Goal: Task Accomplishment & Management: Manage account settings

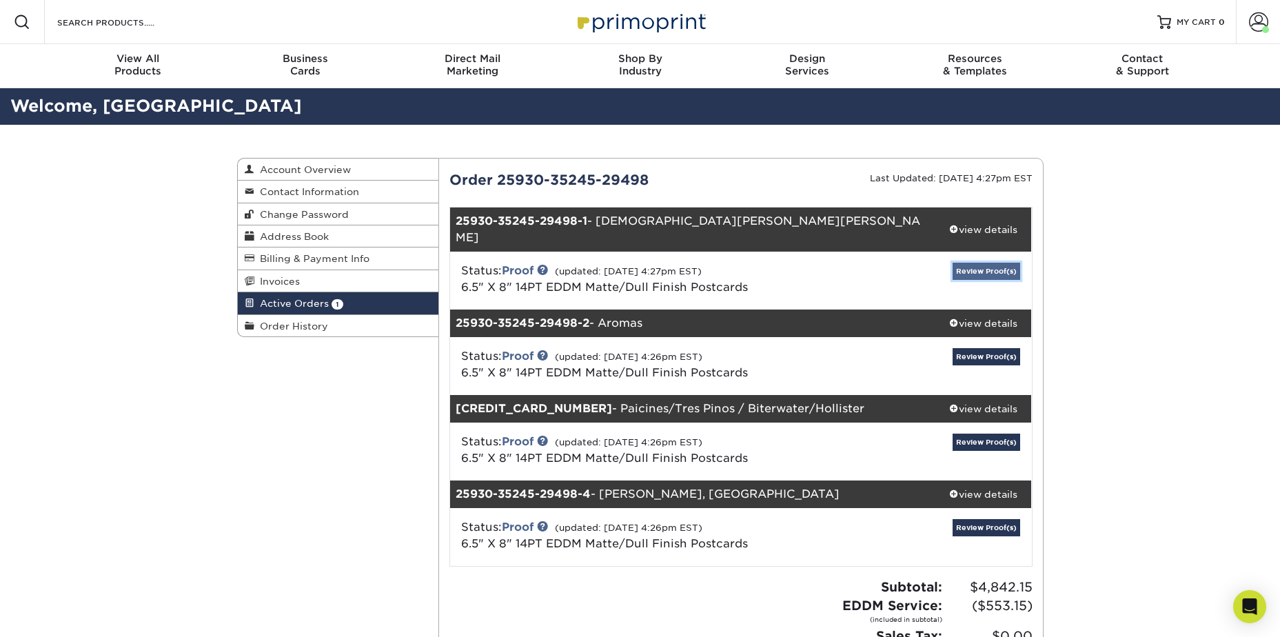
click at [975, 263] on link "Review Proof(s)" at bounding box center [986, 271] width 68 height 17
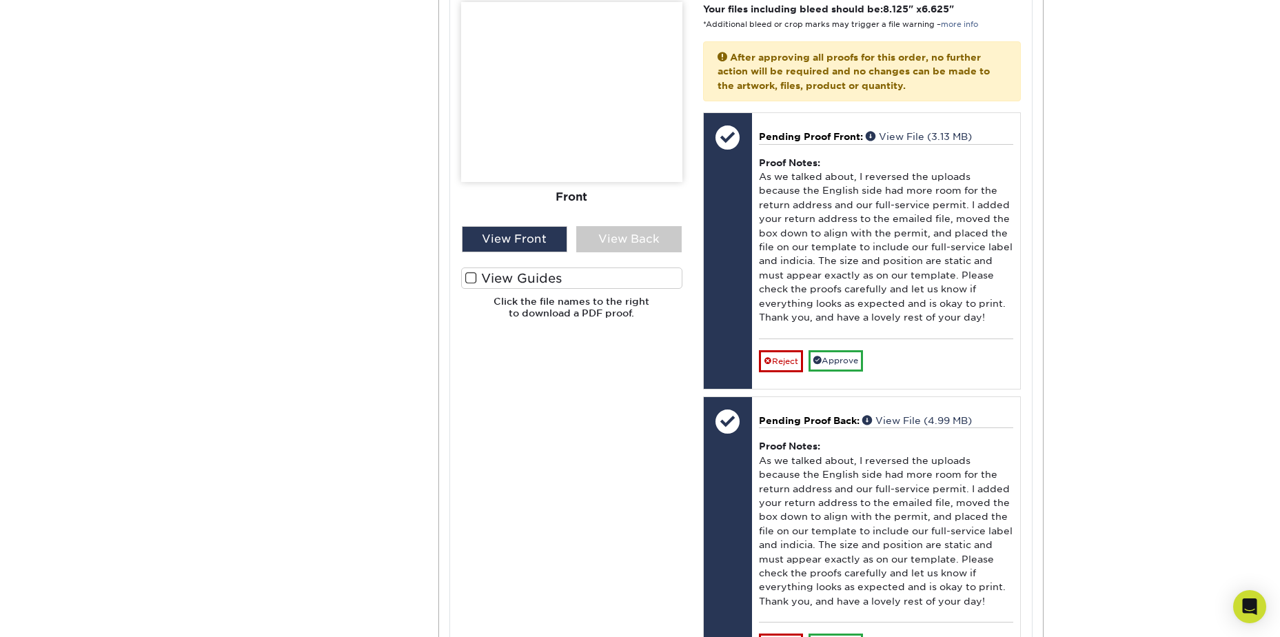
scroll to position [620, 0]
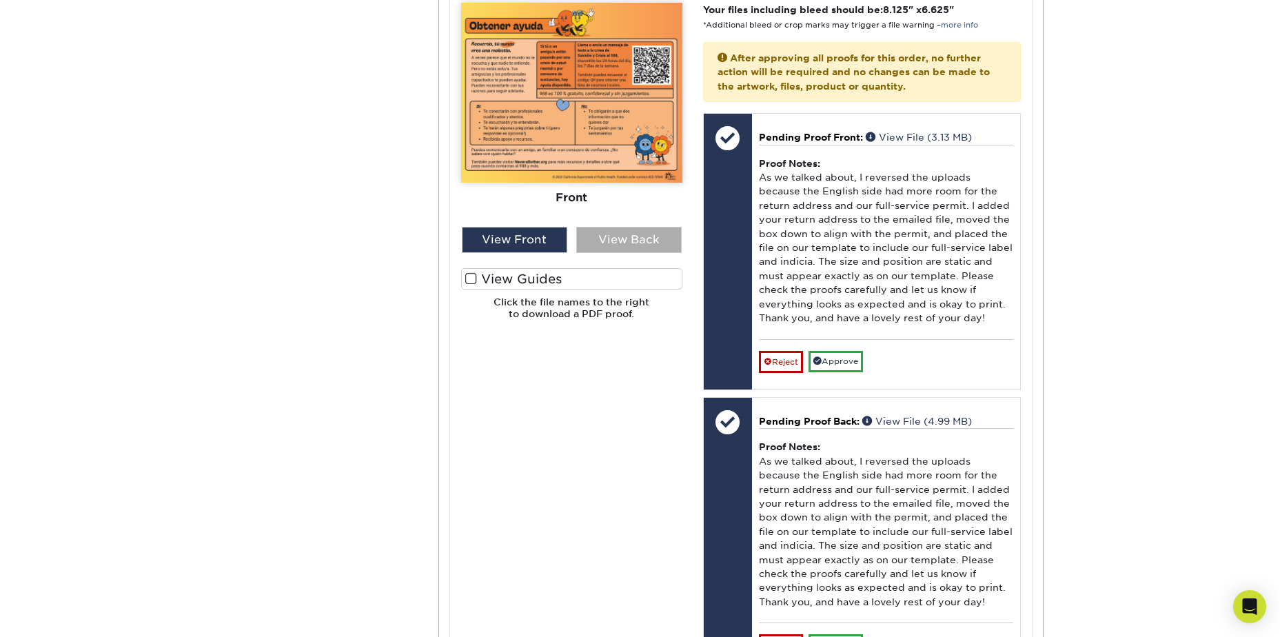
click at [623, 227] on div "View Back" at bounding box center [628, 240] width 105 height 26
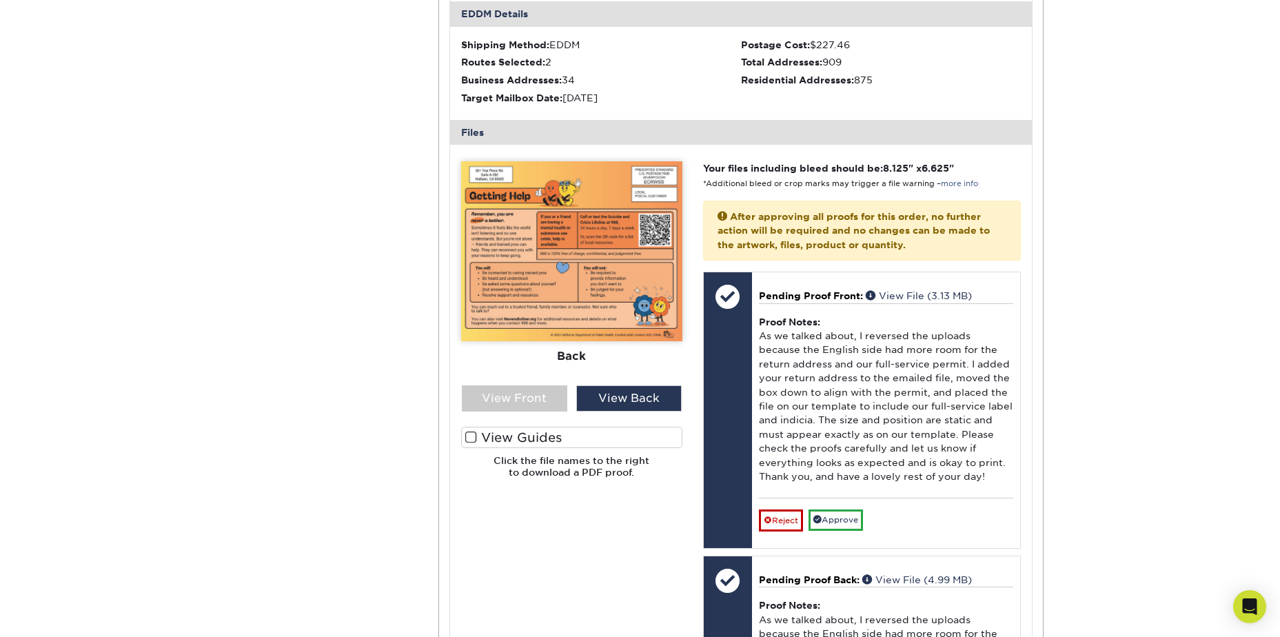
scroll to position [413, 0]
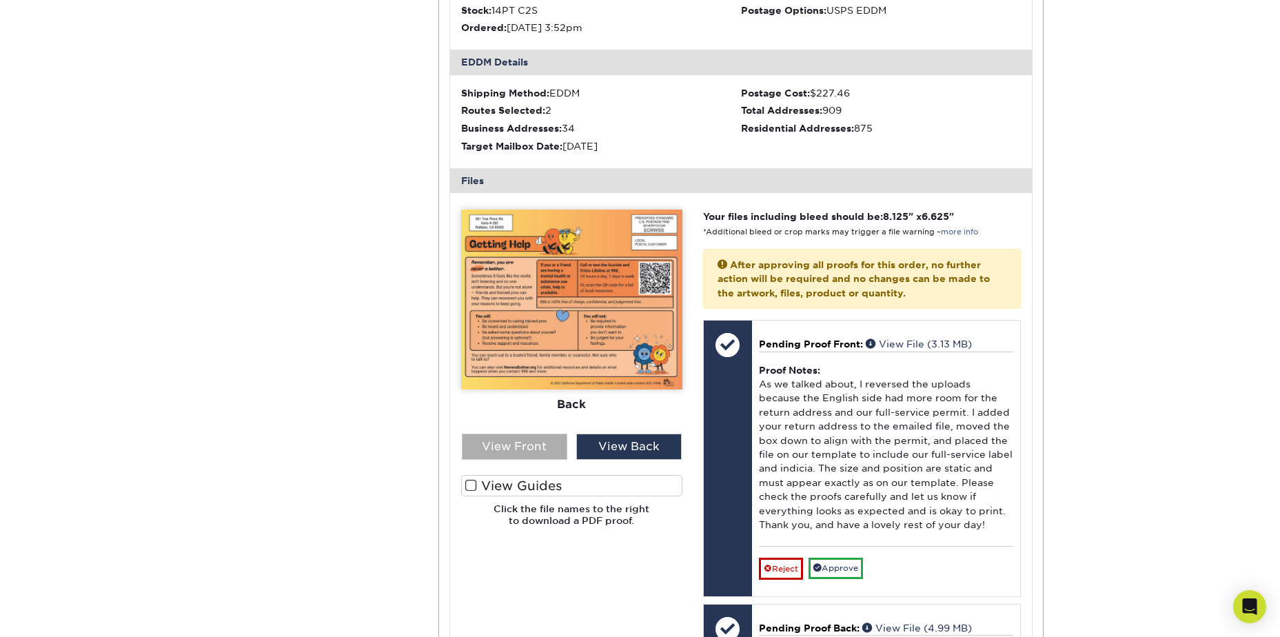
click at [554, 433] on div "View Front" at bounding box center [514, 446] width 105 height 26
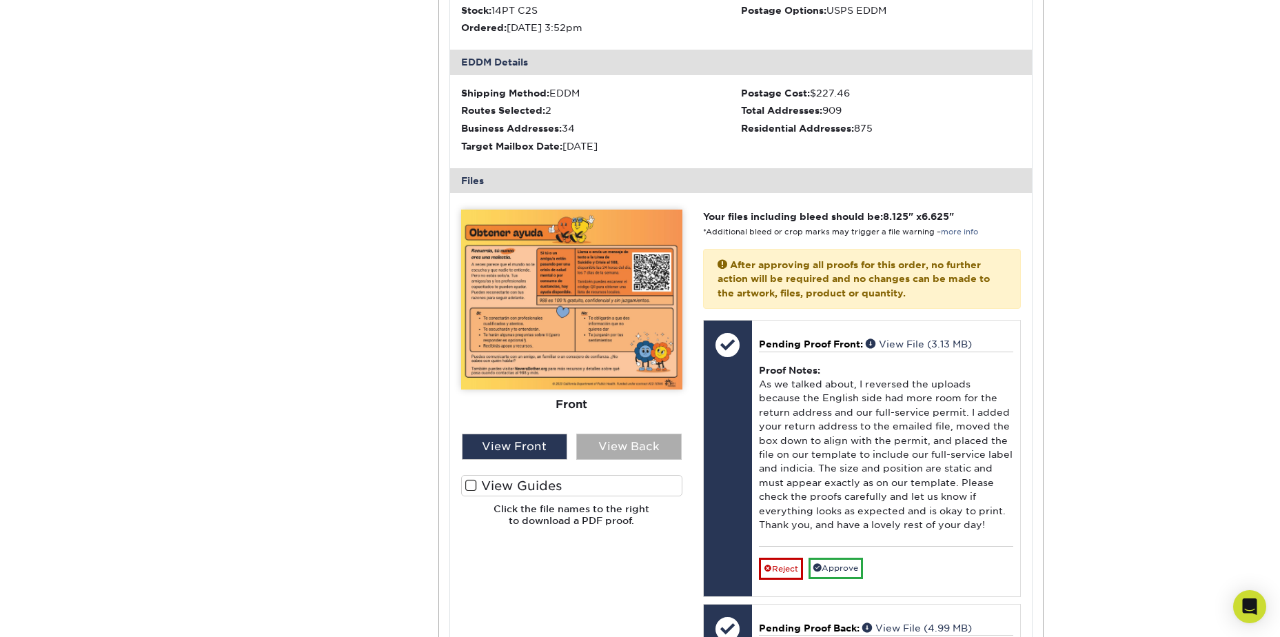
click at [609, 433] on div "View Back" at bounding box center [628, 446] width 105 height 26
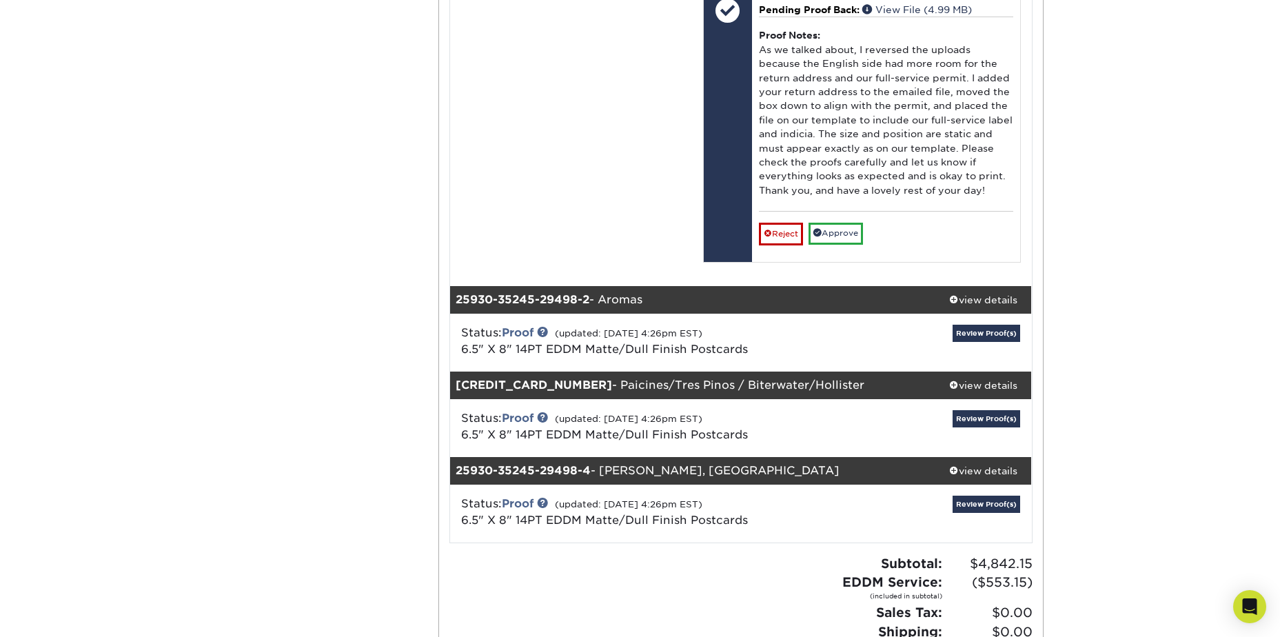
scroll to position [1034, 0]
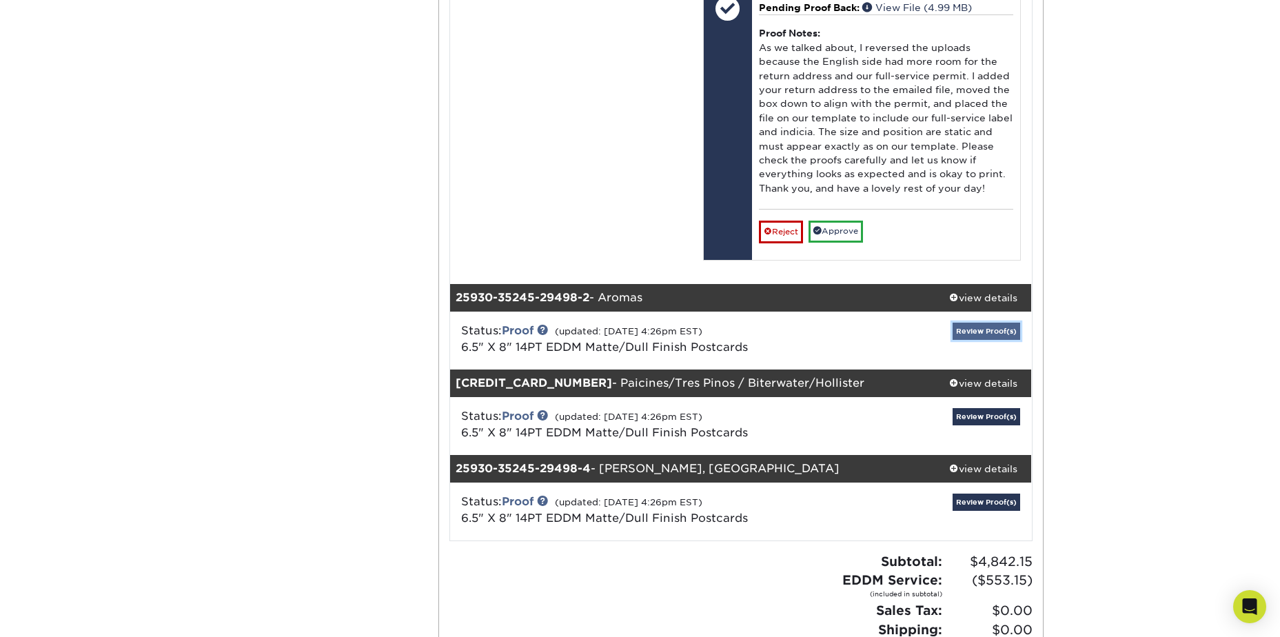
click at [974, 322] on link "Review Proof(s)" at bounding box center [986, 330] width 68 height 17
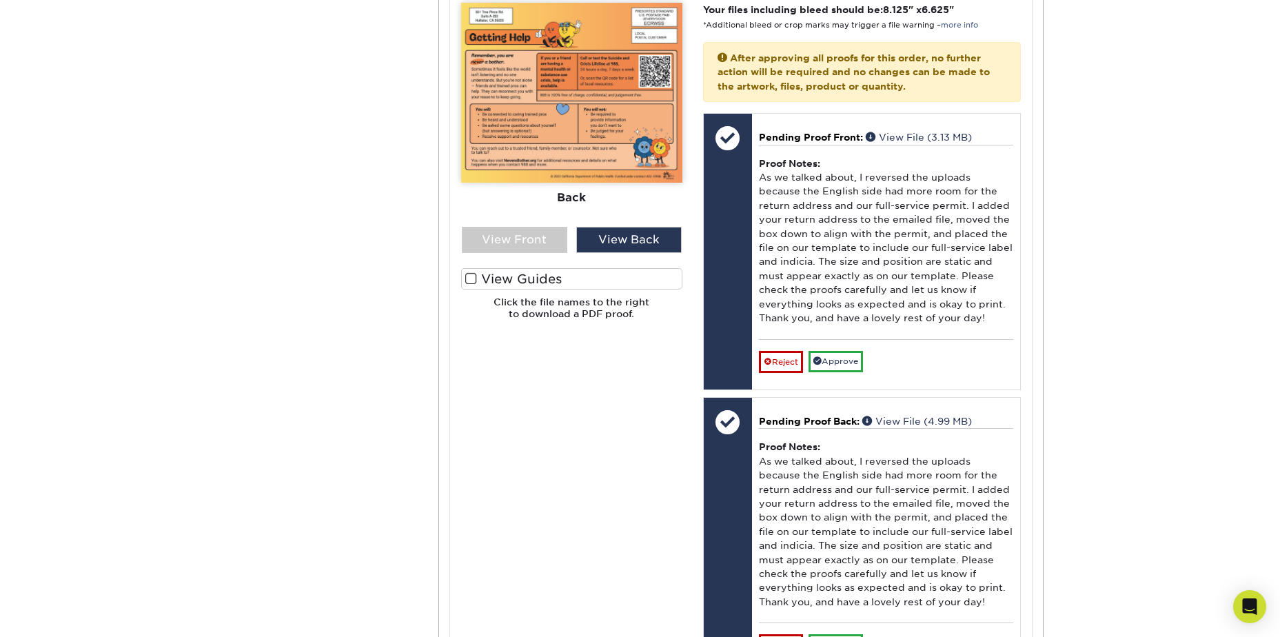
scroll to position [345, 0]
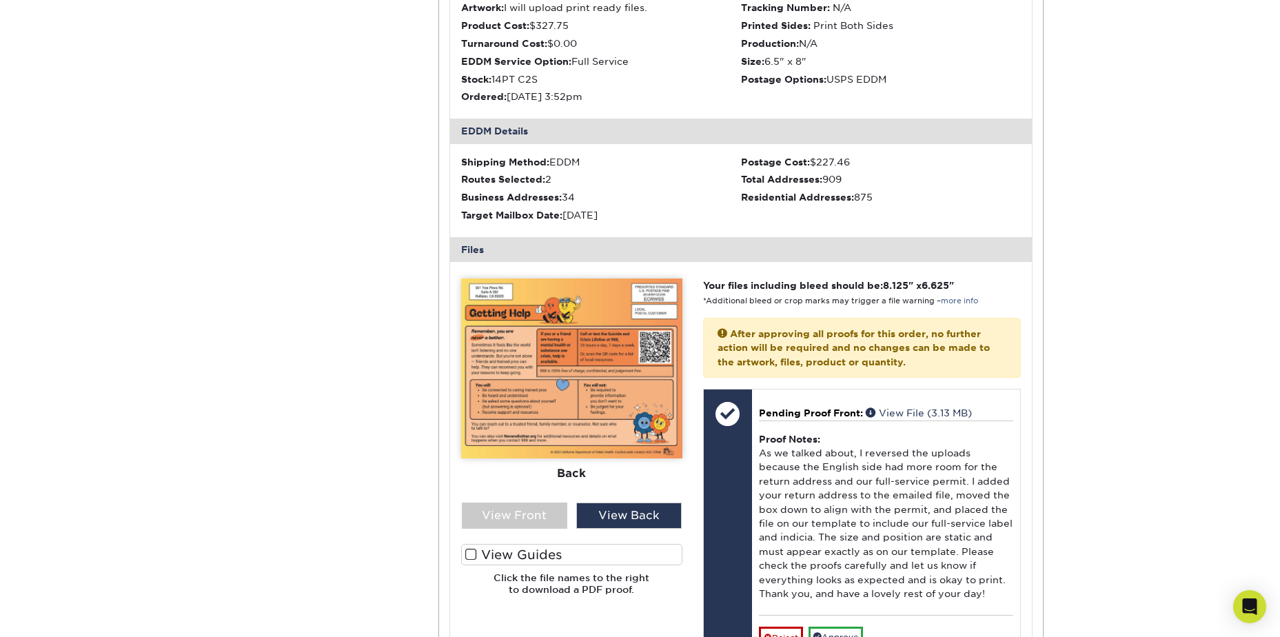
click at [633, 300] on img at bounding box center [571, 368] width 221 height 180
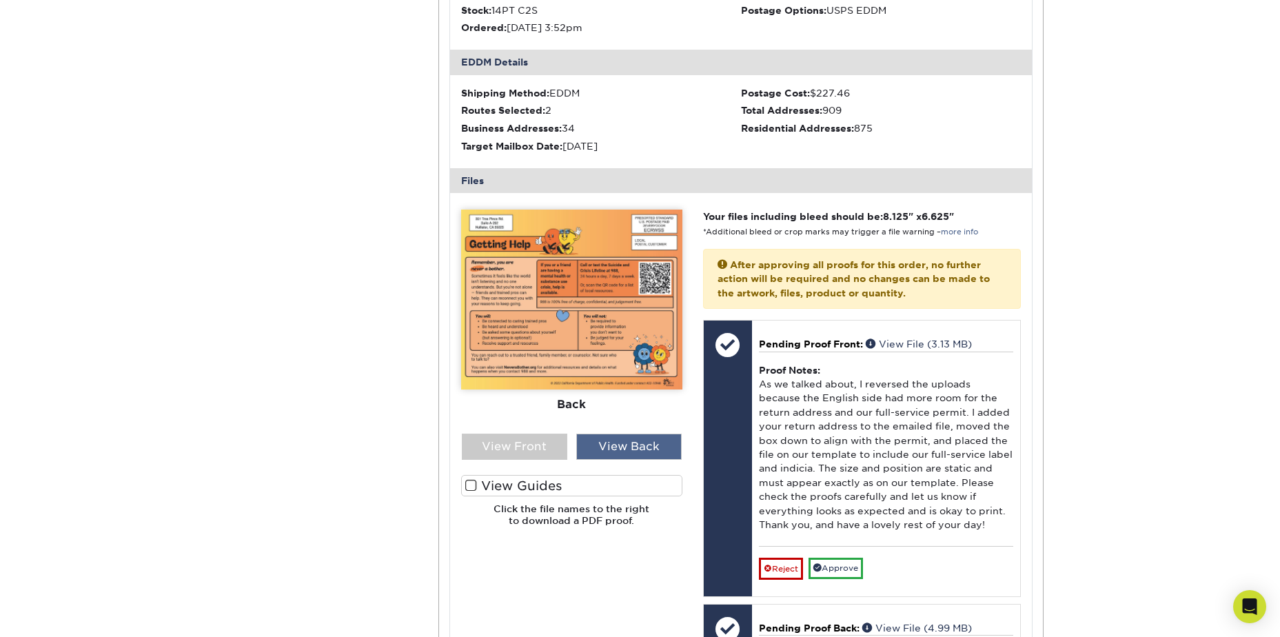
click at [641, 433] on div "View Back" at bounding box center [628, 446] width 105 height 26
click at [559, 433] on div "View Front" at bounding box center [514, 446] width 105 height 26
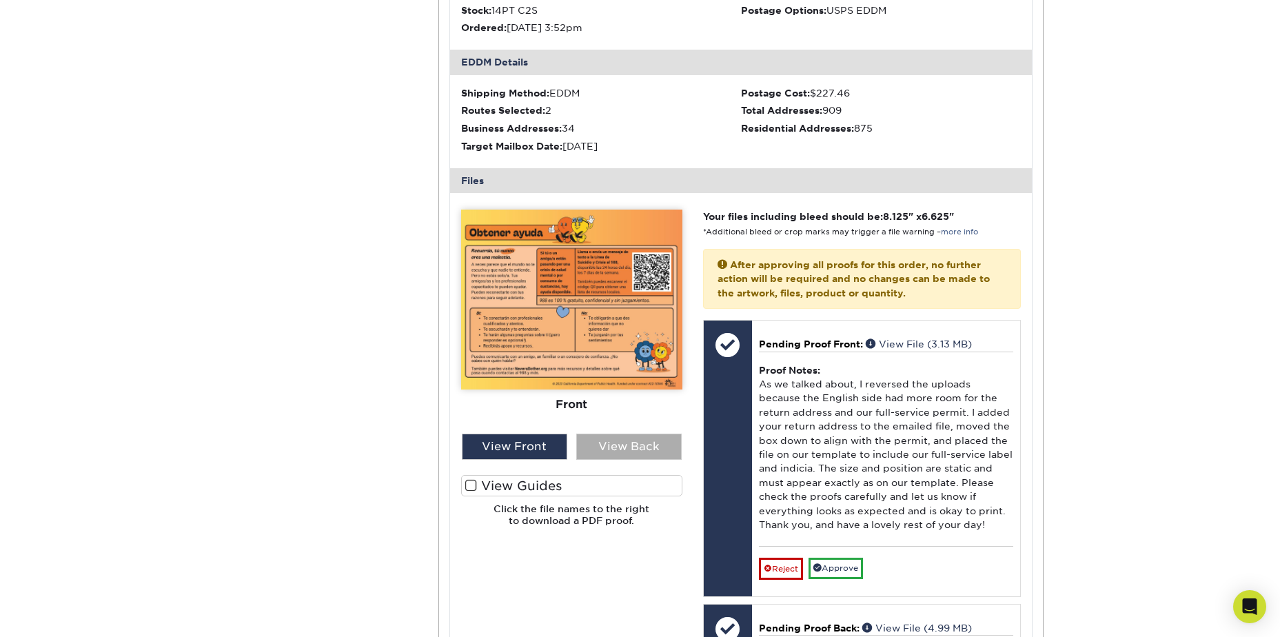
click at [611, 433] on div "View Back" at bounding box center [628, 446] width 105 height 26
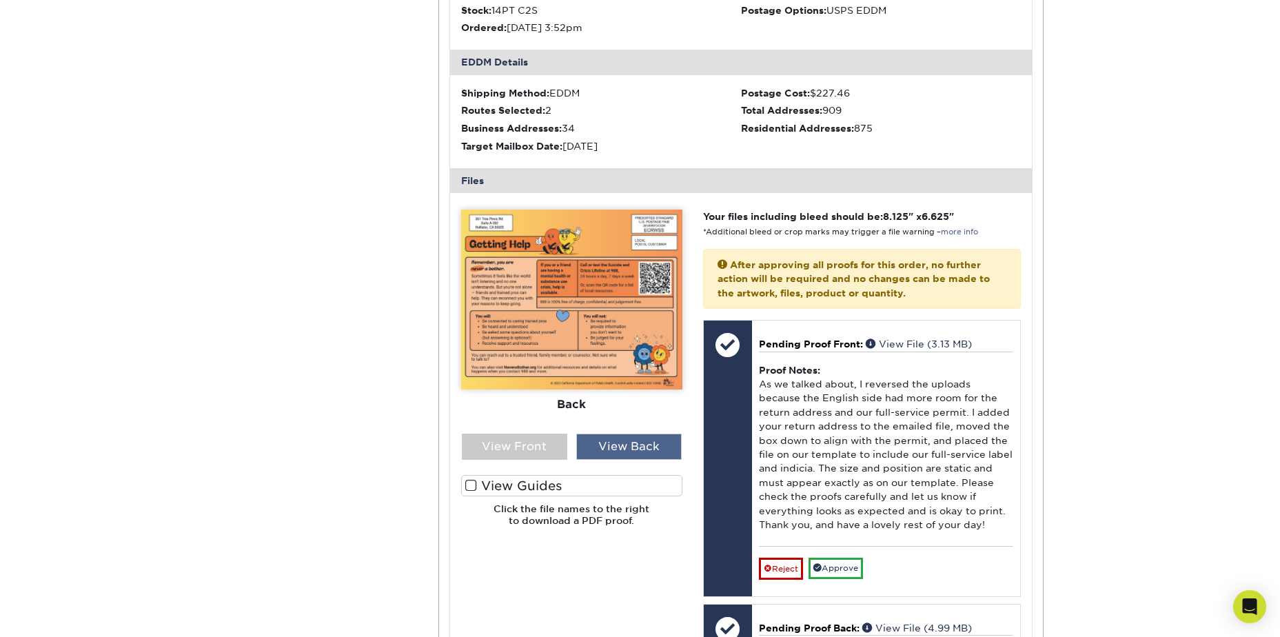
click at [597, 433] on div "View Back" at bounding box center [628, 446] width 105 height 26
click at [546, 433] on div "View Front" at bounding box center [514, 446] width 105 height 26
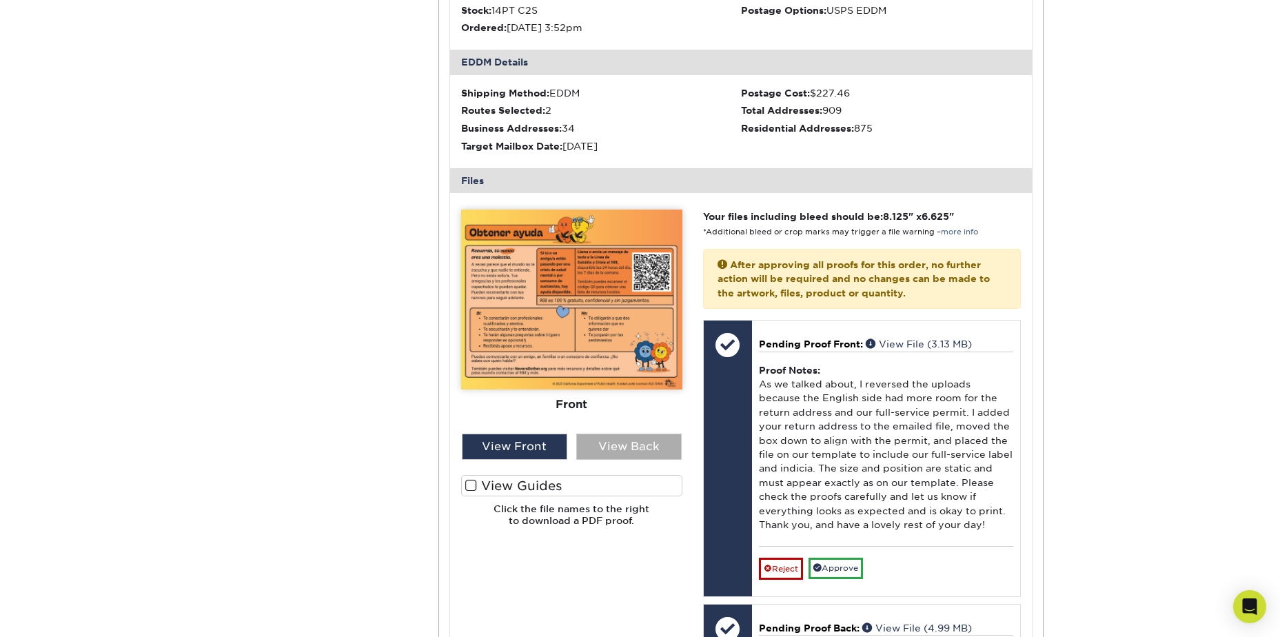
click at [601, 433] on div "View Back" at bounding box center [628, 446] width 105 height 26
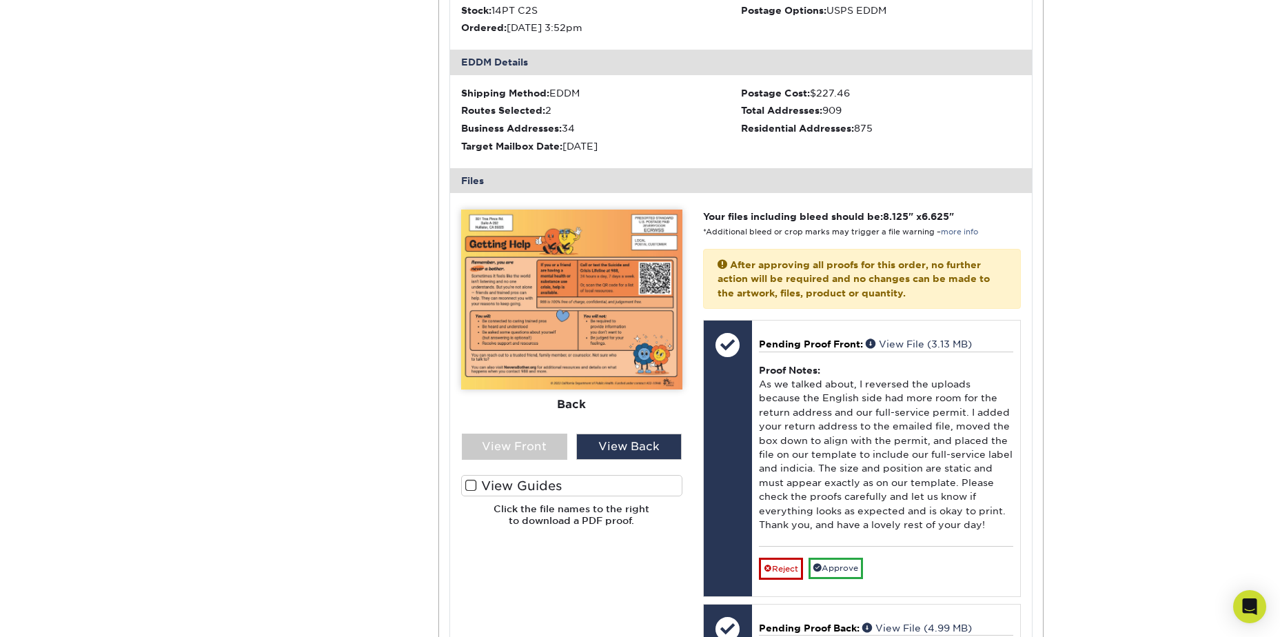
click at [489, 475] on label "View Guides" at bounding box center [571, 485] width 221 height 21
click at [0, 0] on input "View Guides" at bounding box center [0, 0] width 0 height 0
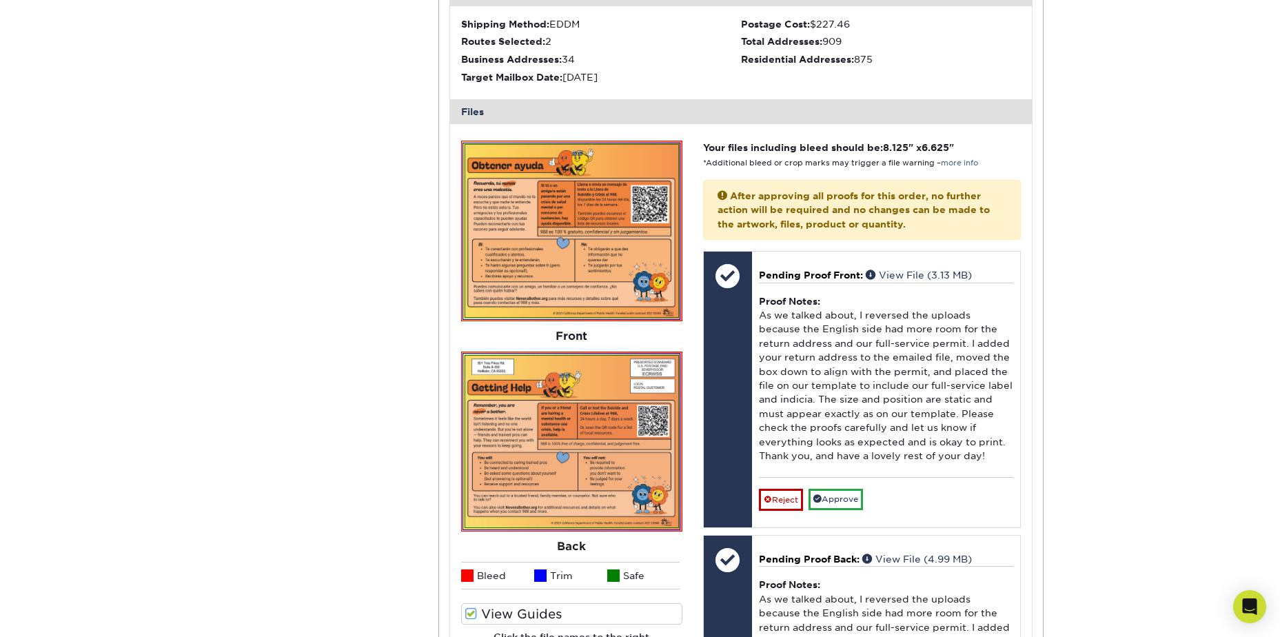
scroll to position [551, 0]
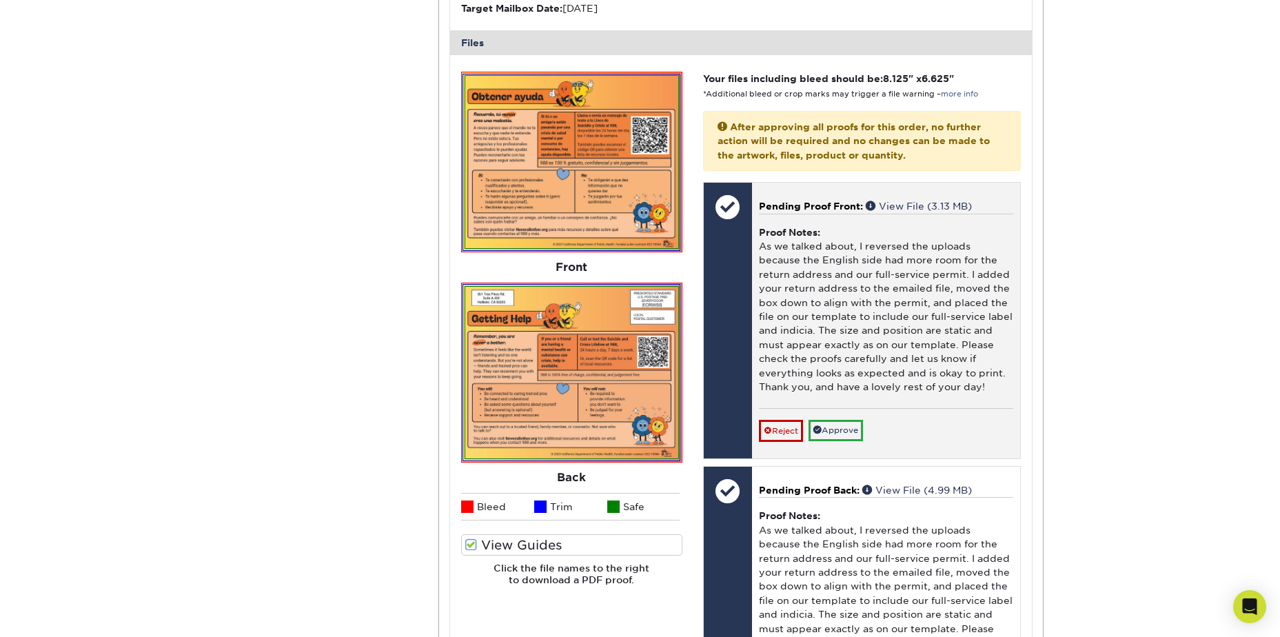
click at [814, 201] on span "Pending Proof Front:" at bounding box center [811, 206] width 104 height 11
click at [896, 201] on link "View File (3.13 MB)" at bounding box center [918, 206] width 106 height 11
click at [855, 420] on link "Approve" at bounding box center [835, 430] width 54 height 21
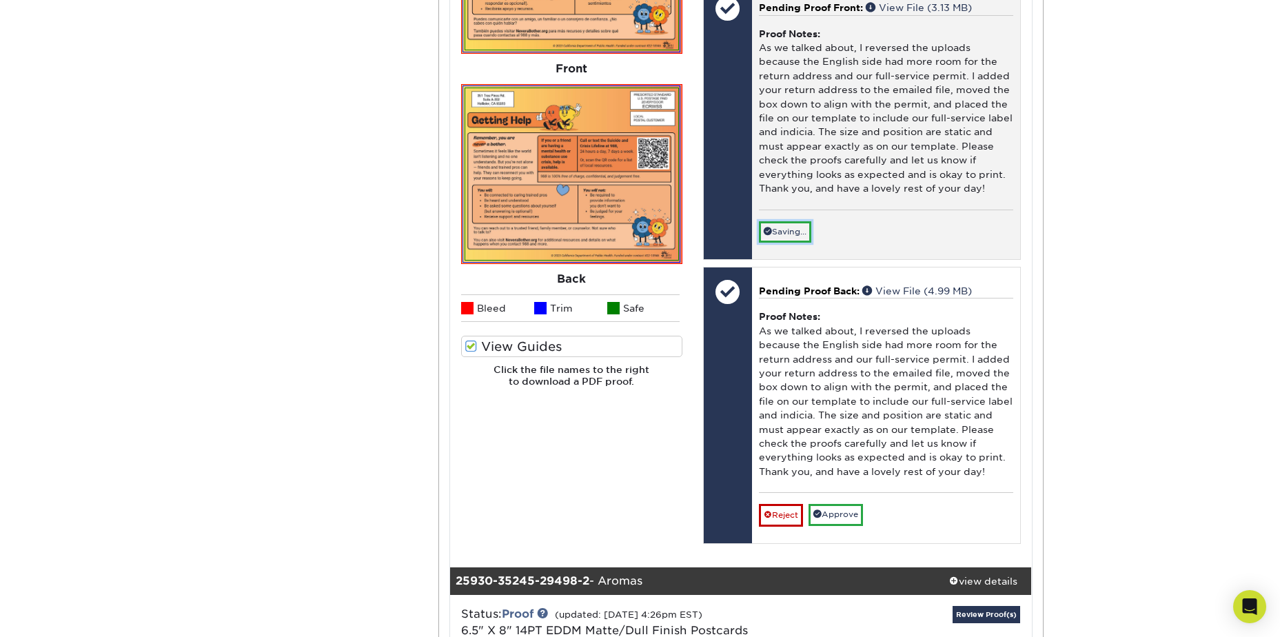
scroll to position [758, 0]
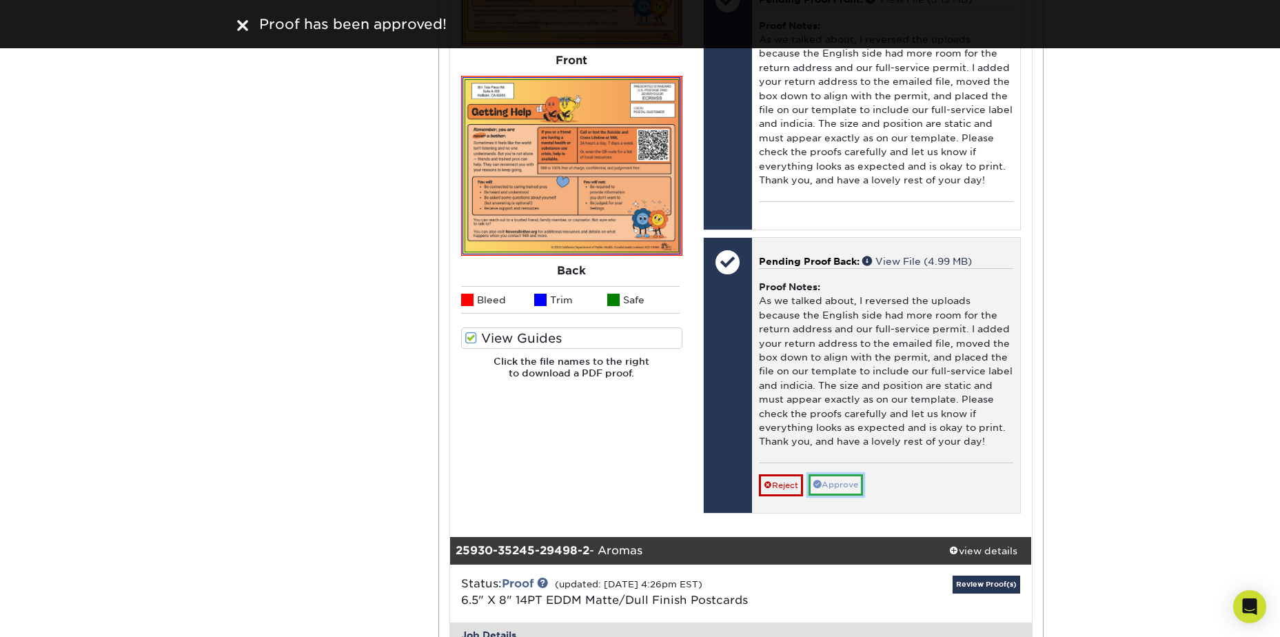
click at [856, 474] on link "Approve" at bounding box center [835, 484] width 54 height 21
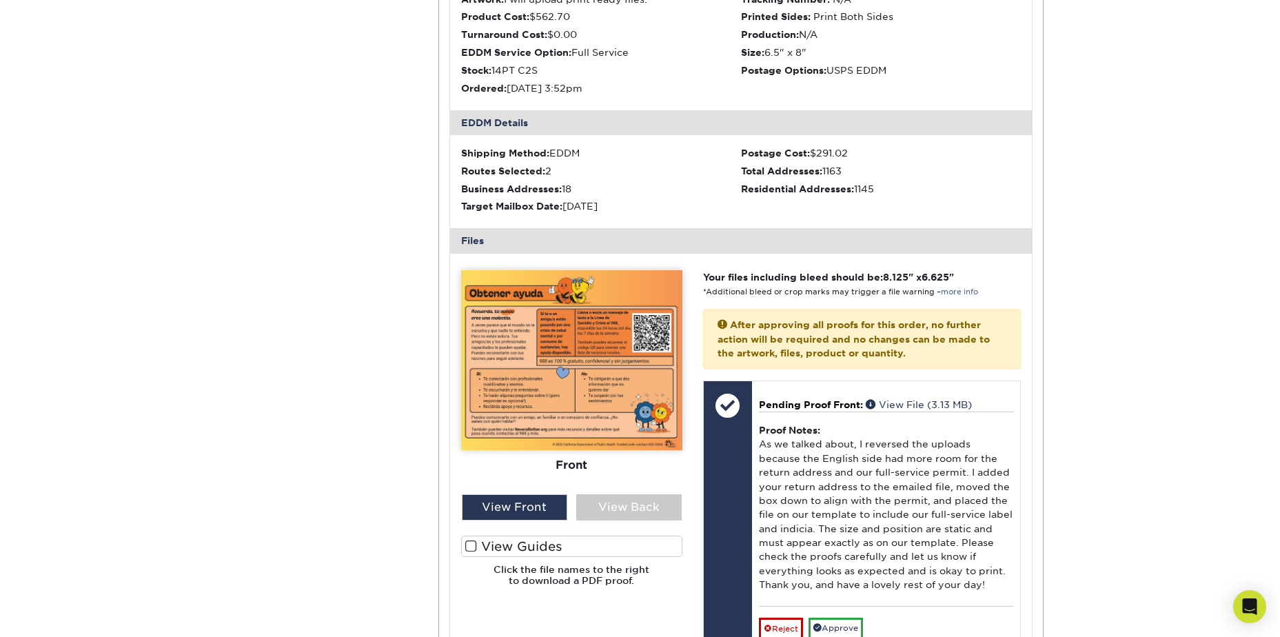
scroll to position [1378, 0]
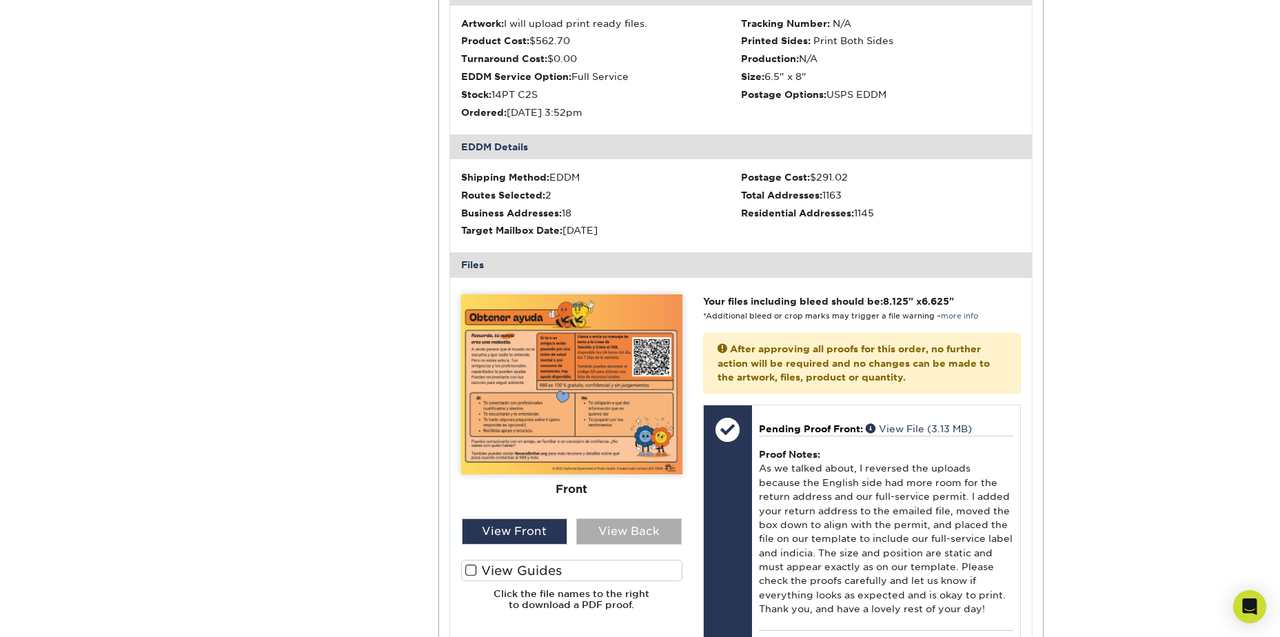
click at [604, 518] on div "View Back" at bounding box center [628, 531] width 105 height 26
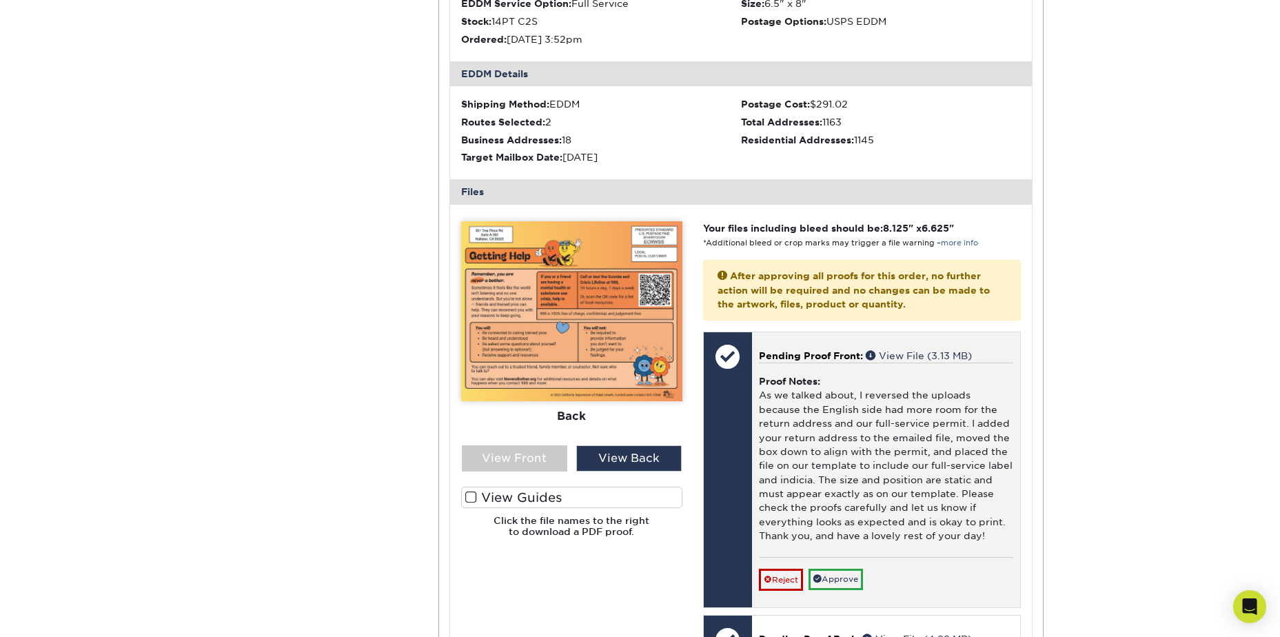
scroll to position [1516, 0]
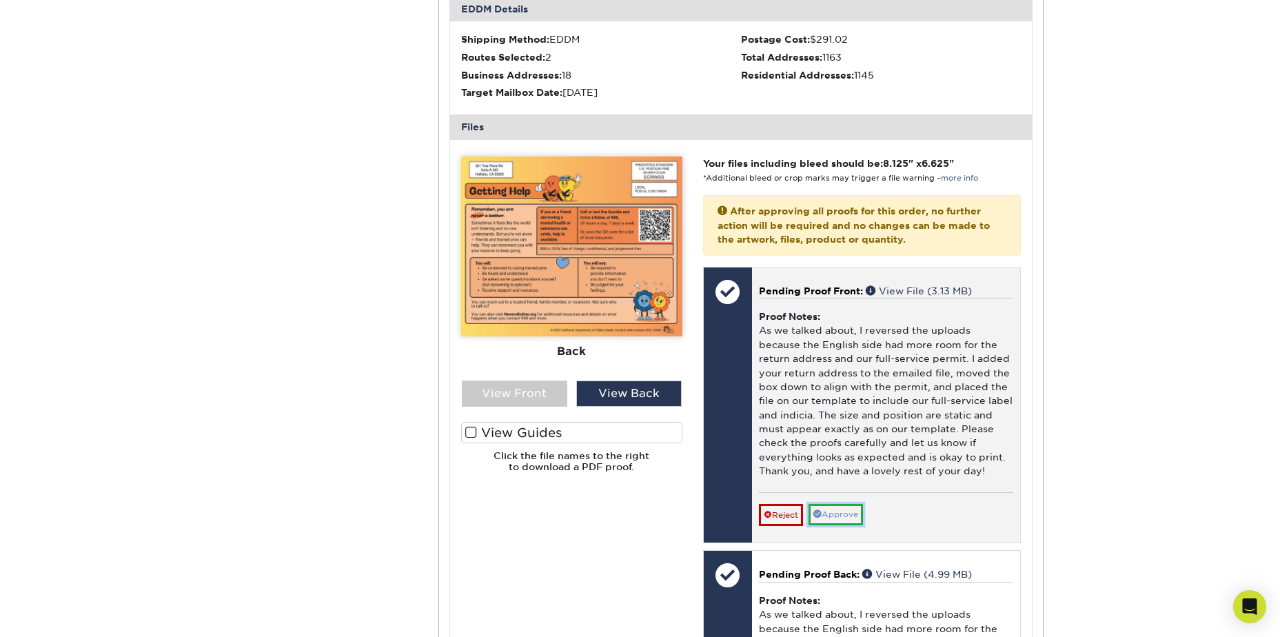
click at [837, 504] on link "Approve" at bounding box center [835, 514] width 54 height 21
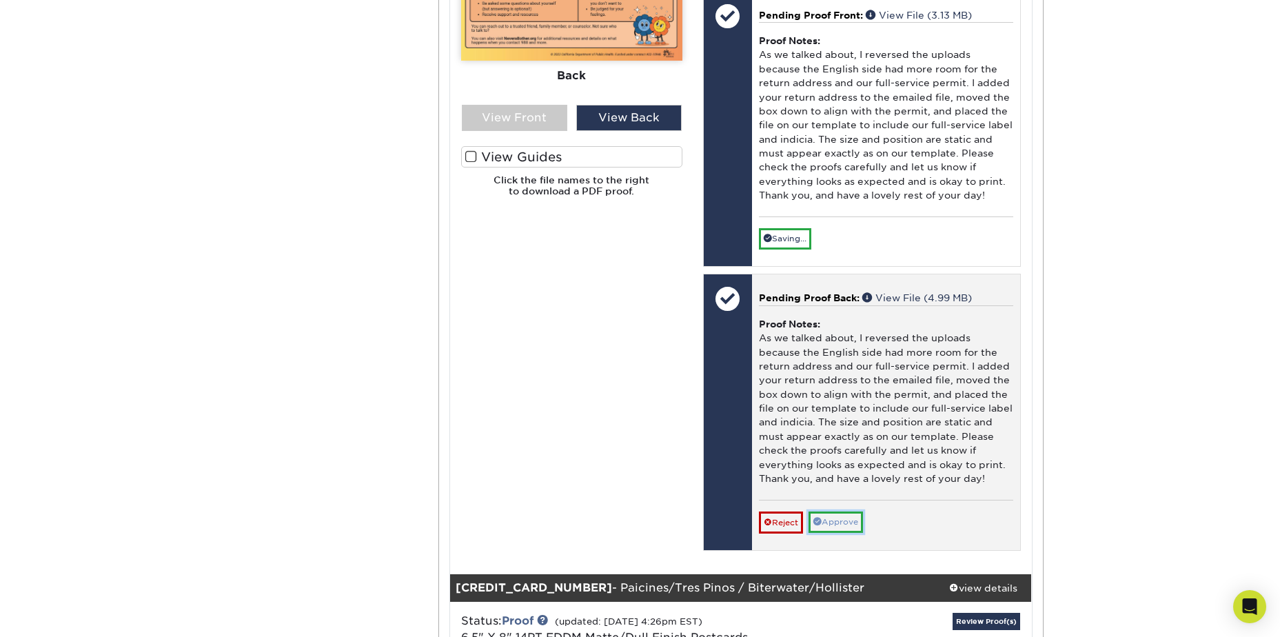
click at [839, 511] on link "Approve" at bounding box center [835, 521] width 54 height 21
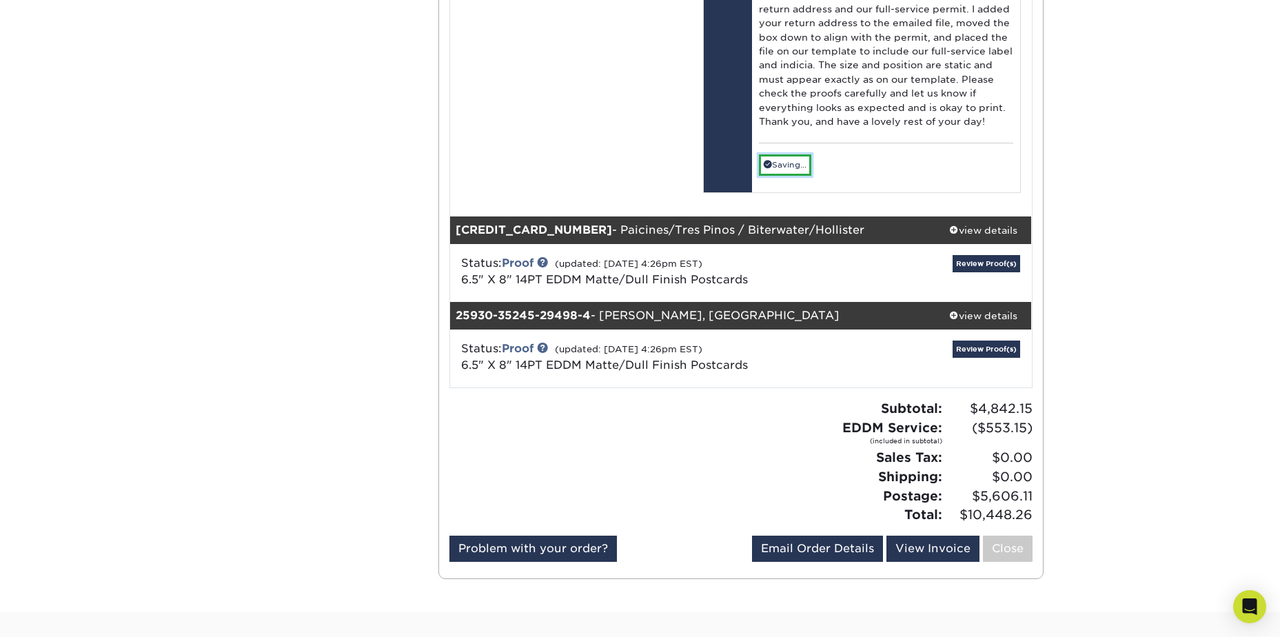
scroll to position [2274, 0]
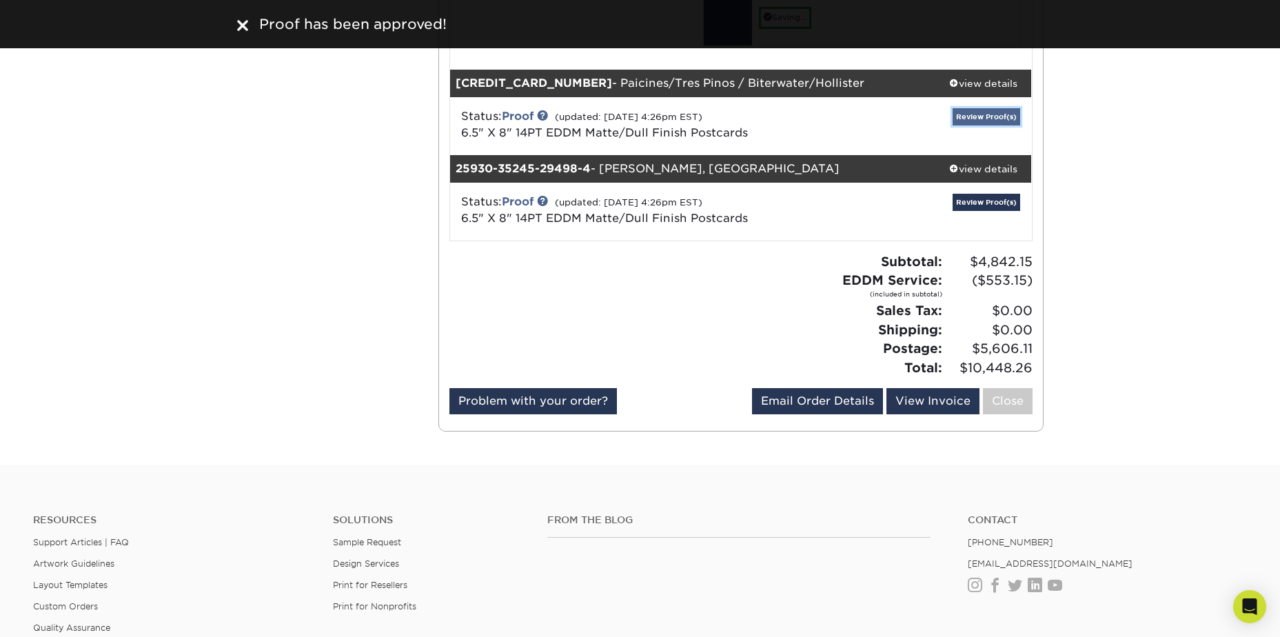
click at [990, 108] on link "Review Proof(s)" at bounding box center [986, 116] width 68 height 17
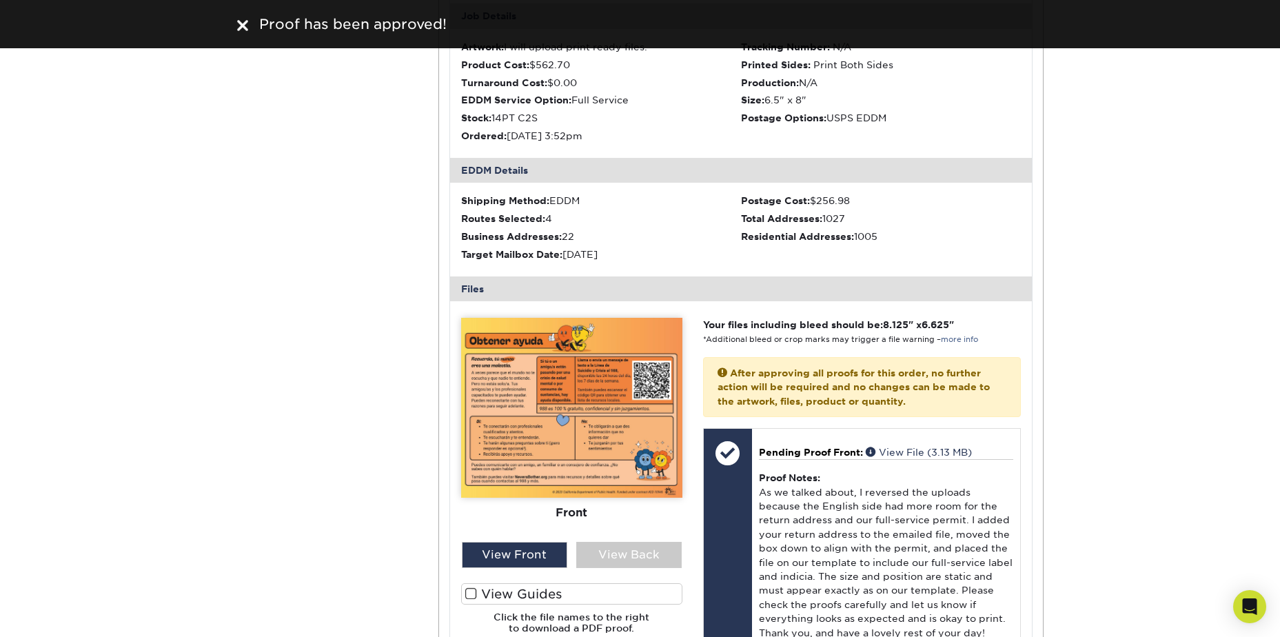
scroll to position [2412, 0]
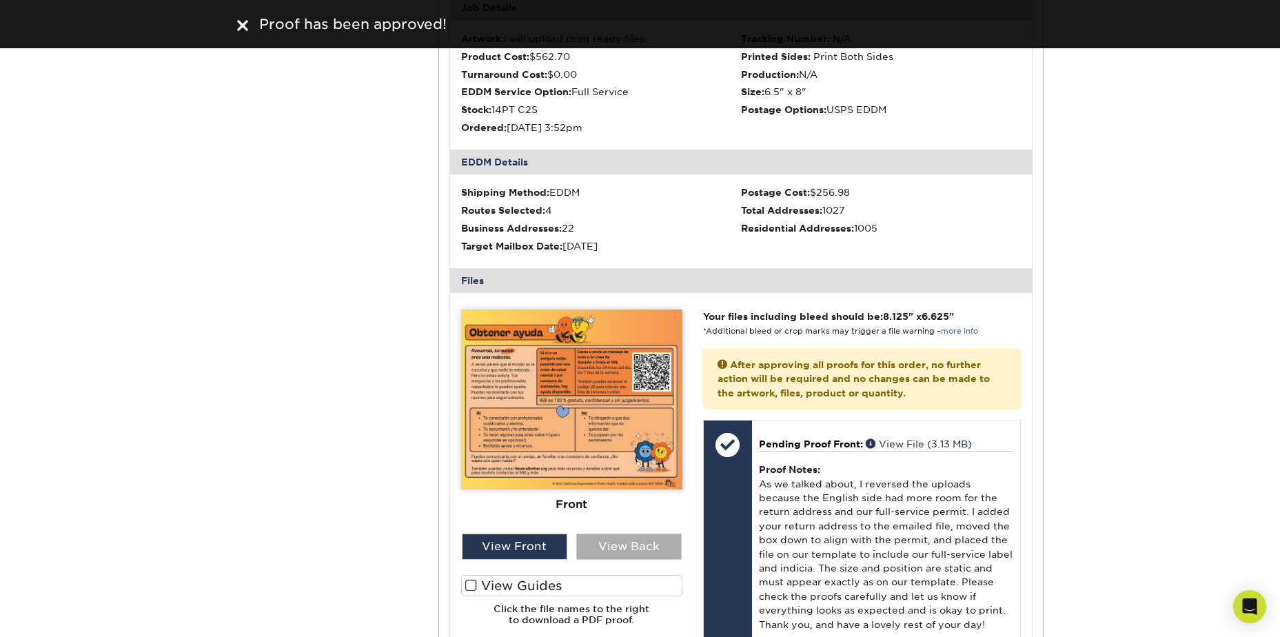
click at [657, 533] on div "View Back" at bounding box center [628, 546] width 105 height 26
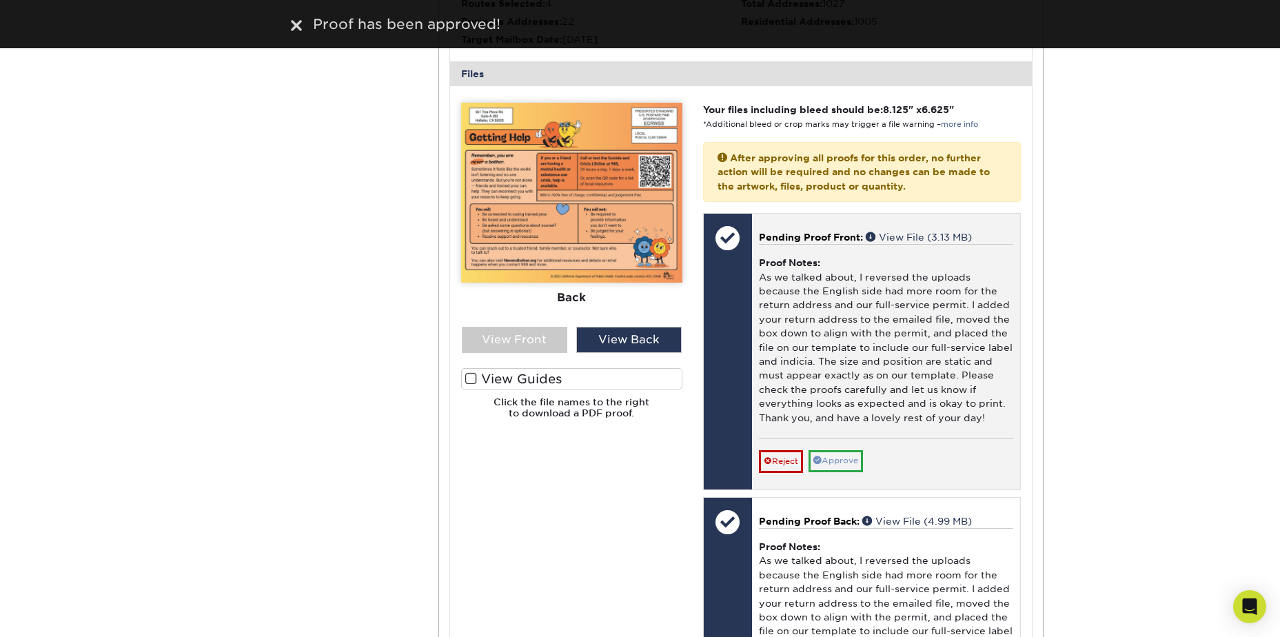
scroll to position [2756, 0]
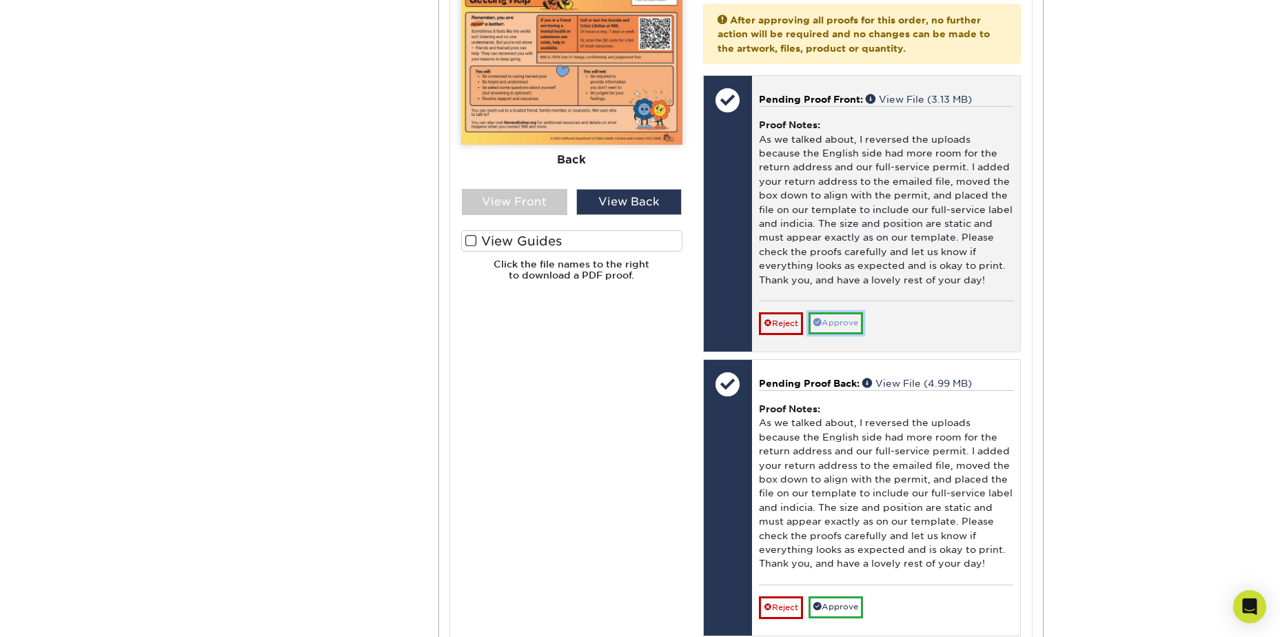
click at [851, 314] on link "Approve" at bounding box center [835, 322] width 54 height 21
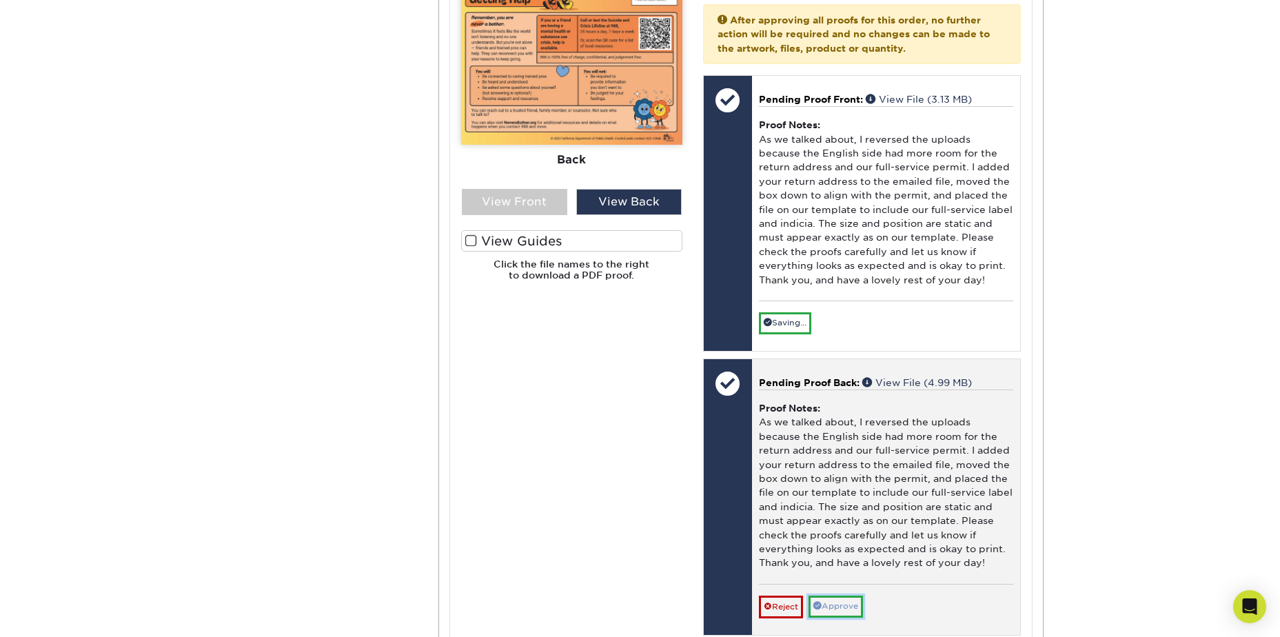
click at [863, 595] on link "Approve" at bounding box center [835, 605] width 54 height 21
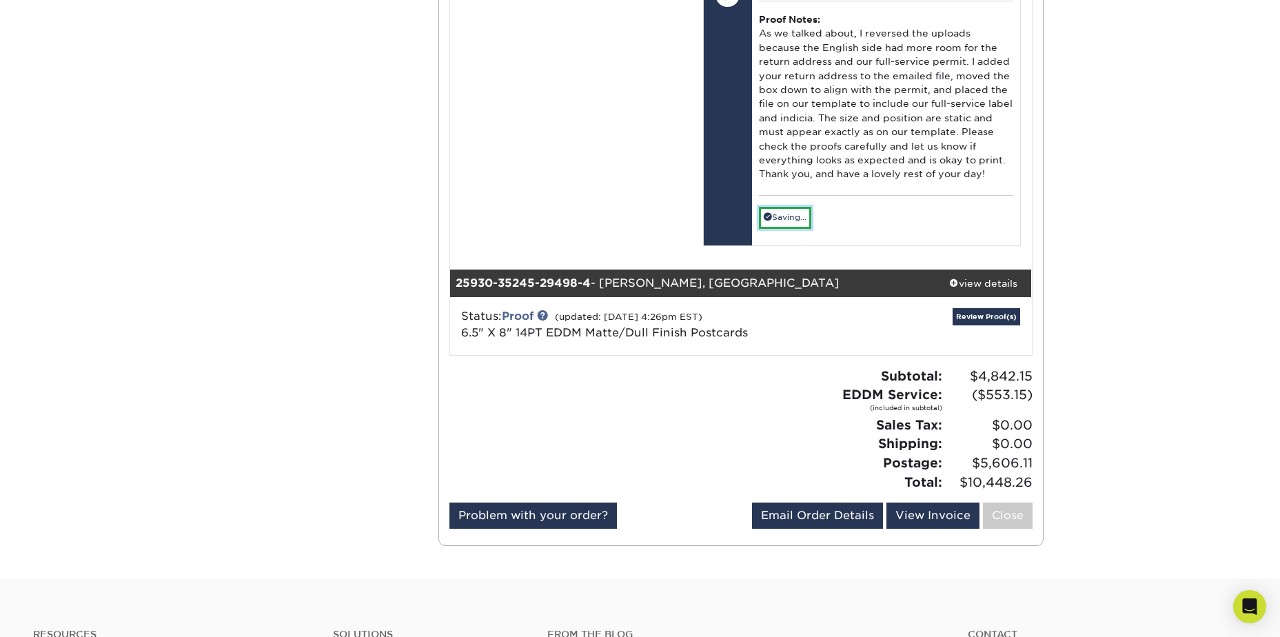
scroll to position [3170, 0]
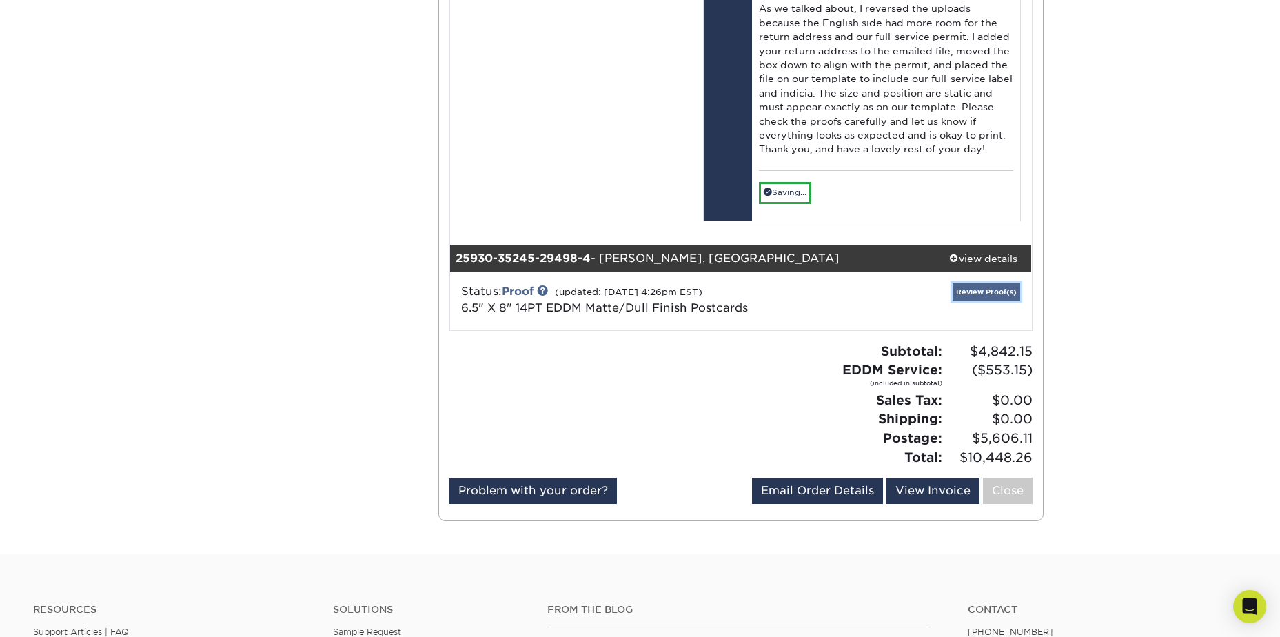
click at [974, 283] on link "Review Proof(s)" at bounding box center [986, 291] width 68 height 17
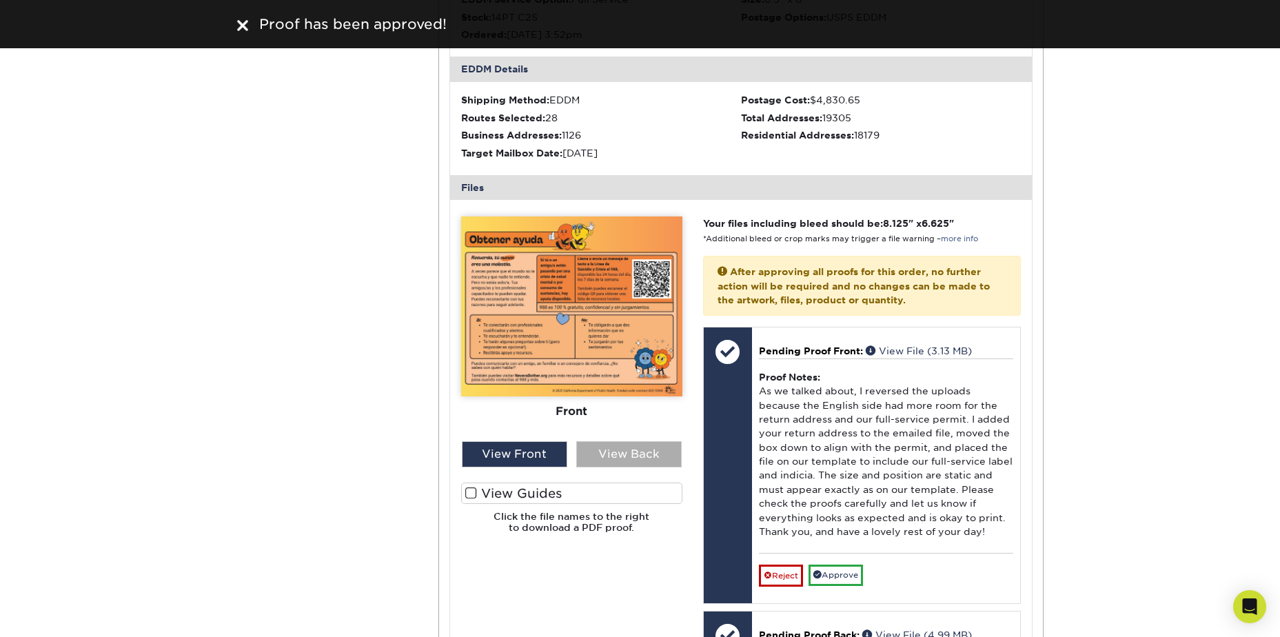
scroll to position [3561, 0]
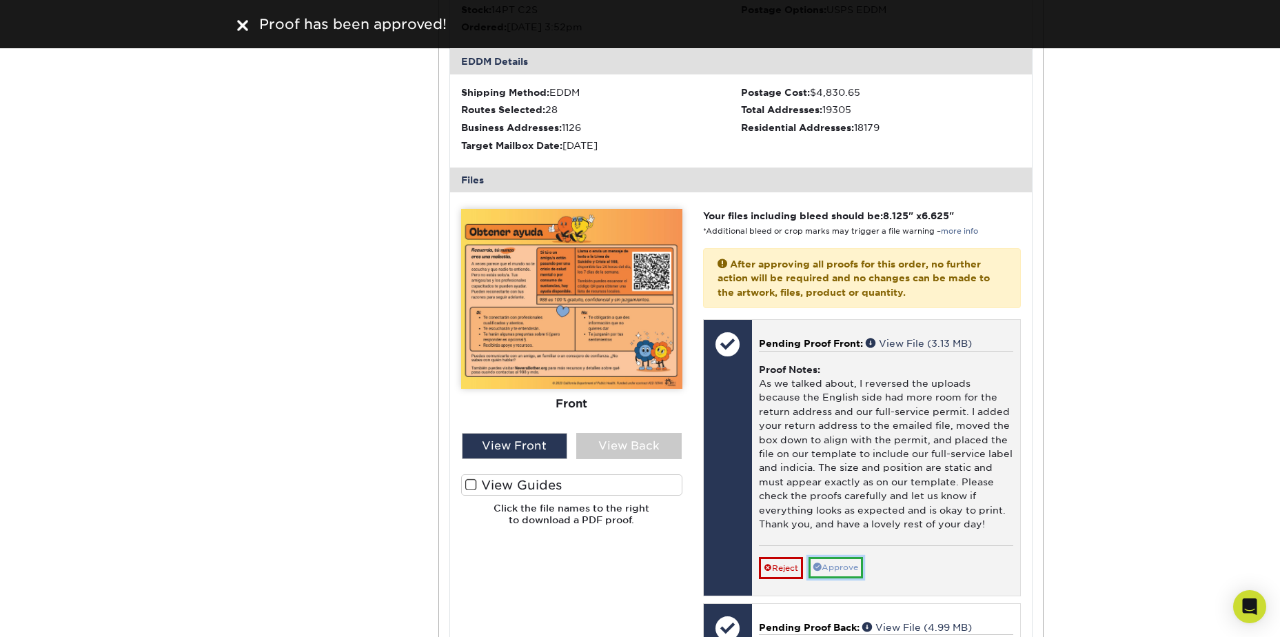
click at [840, 557] on link "Approve" at bounding box center [835, 567] width 54 height 21
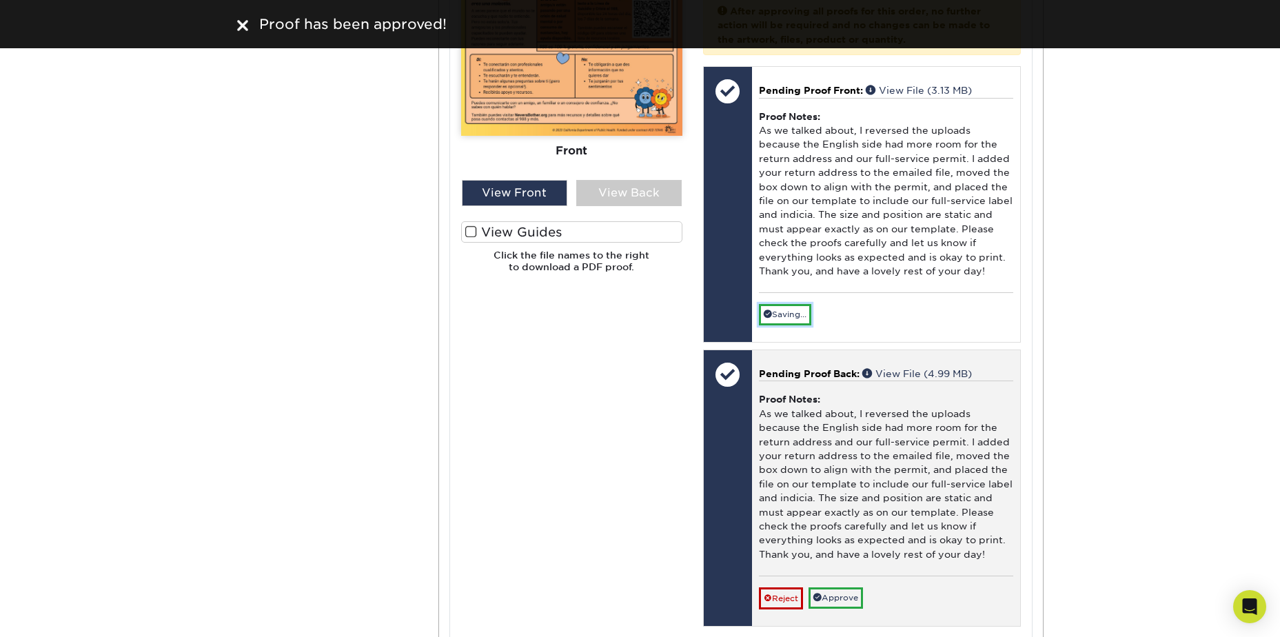
scroll to position [3837, 0]
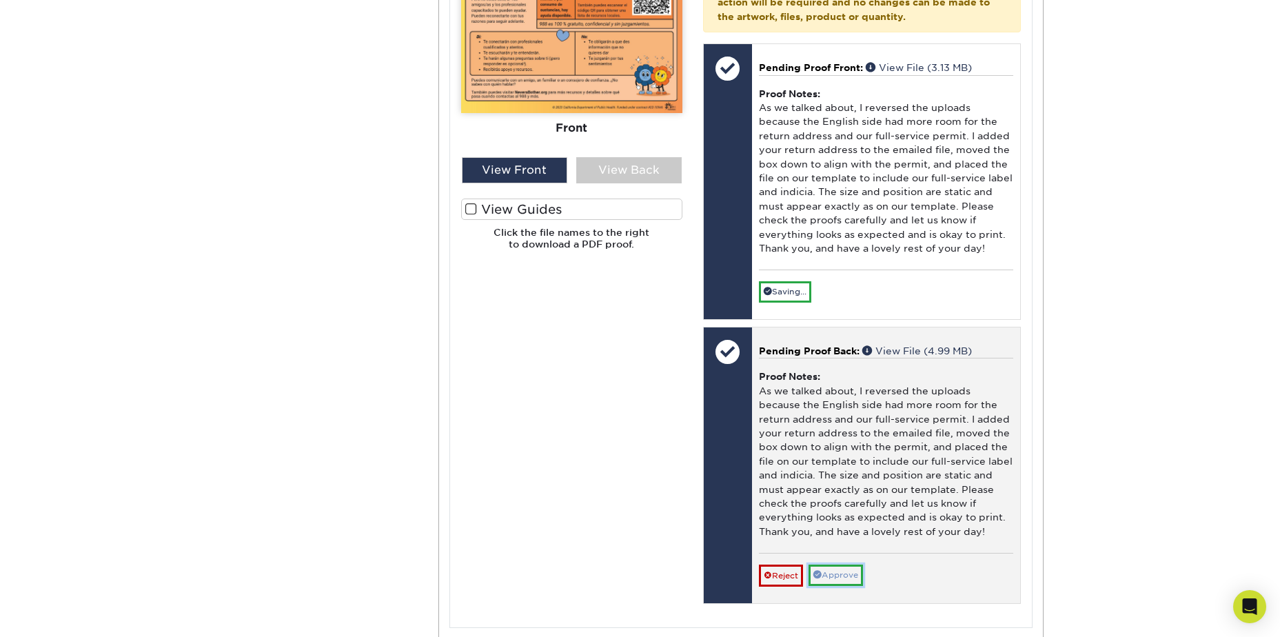
click at [848, 564] on link "Approve" at bounding box center [835, 574] width 54 height 21
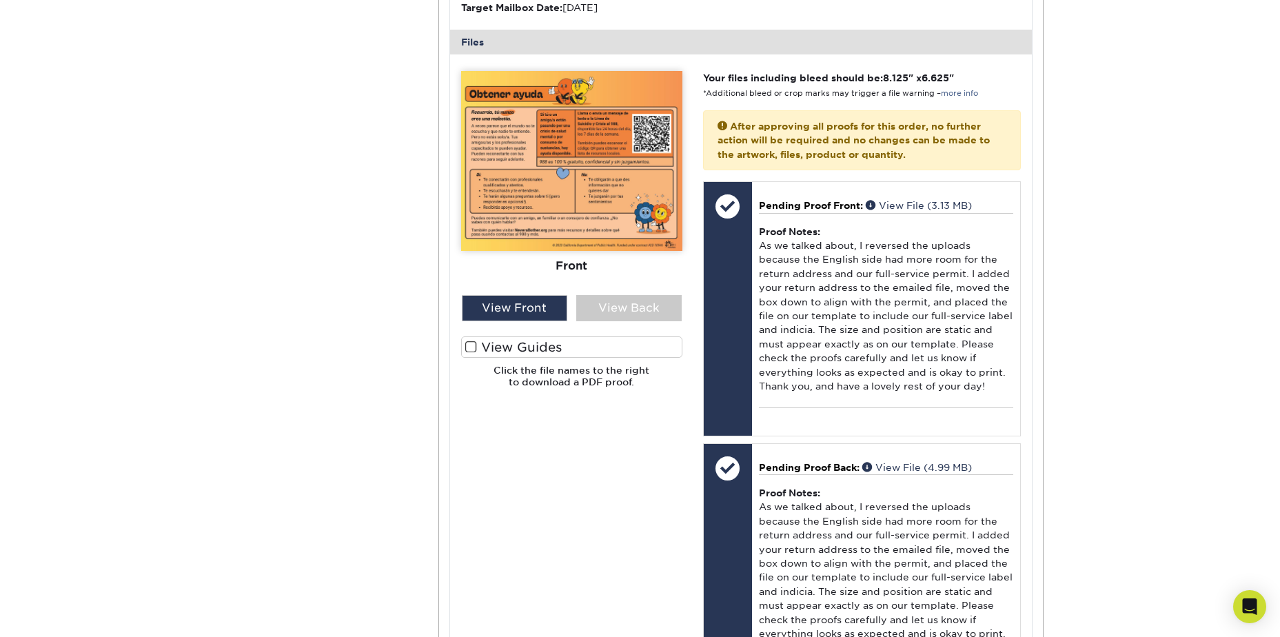
scroll to position [3561, 0]
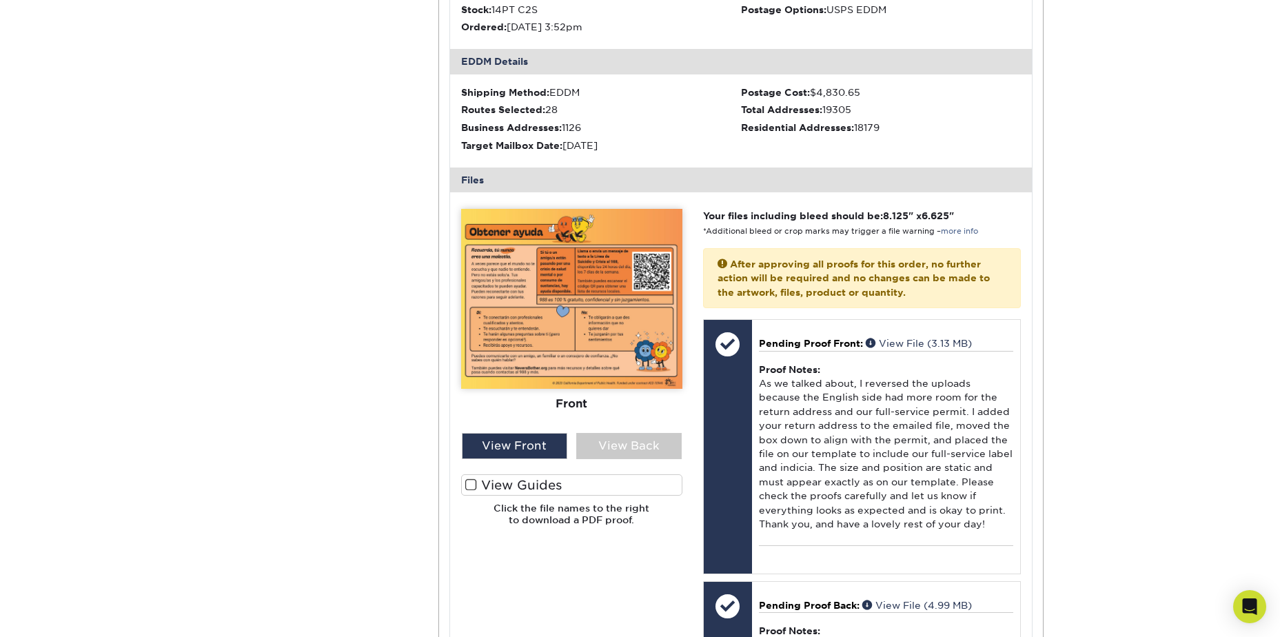
click at [481, 474] on label "View Guides" at bounding box center [571, 484] width 221 height 21
click at [0, 0] on input "View Guides" at bounding box center [0, 0] width 0 height 0
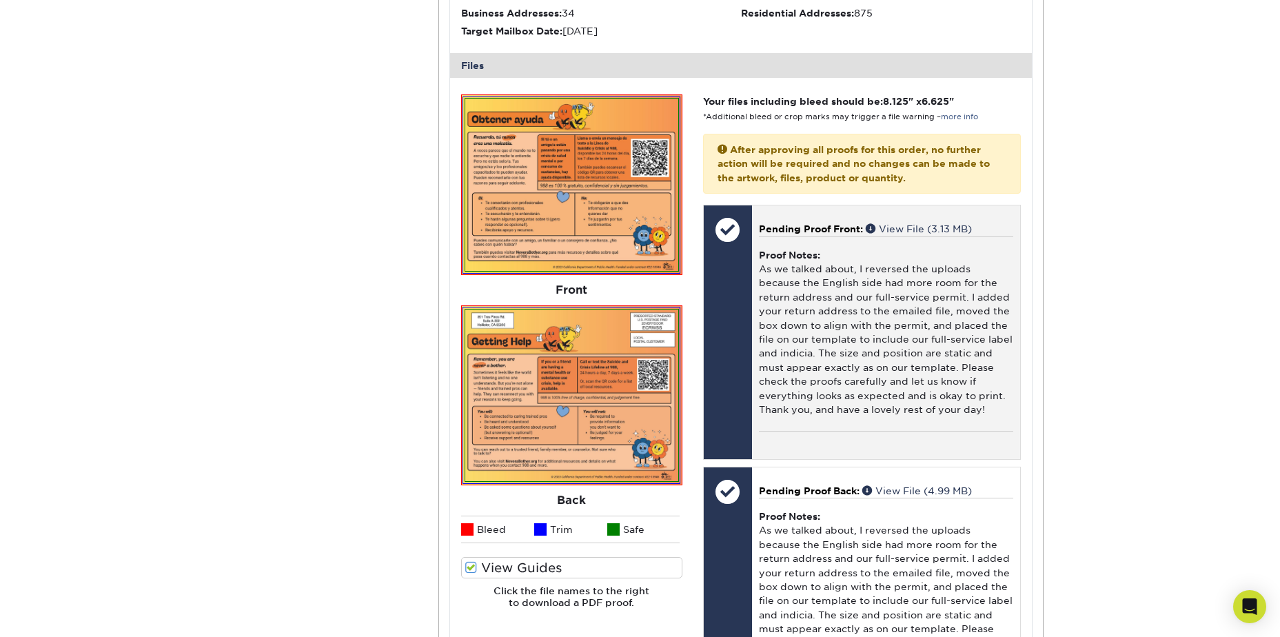
scroll to position [529, 0]
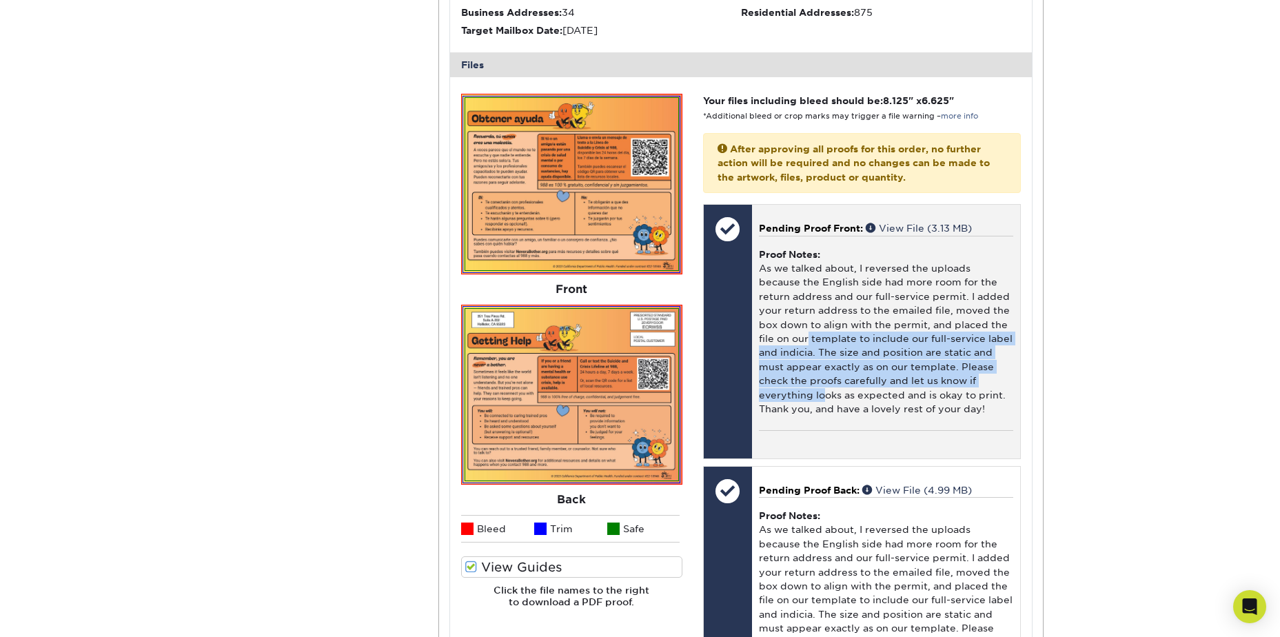
drag, startPoint x: 790, startPoint y: 325, endPoint x: 823, endPoint y: 374, distance: 59.2
click at [823, 374] on div "Proof Notes: As we talked about, I reversed the uploads because the English sid…" at bounding box center [886, 333] width 254 height 194
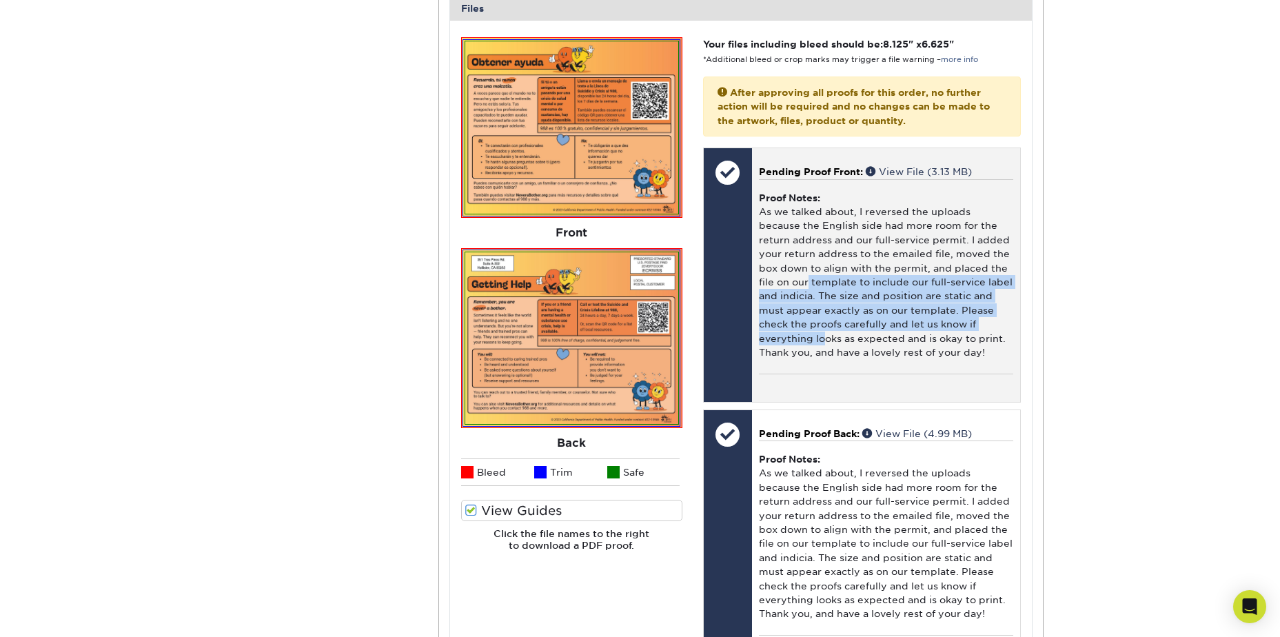
scroll to position [667, 0]
